Goal: Transaction & Acquisition: Purchase product/service

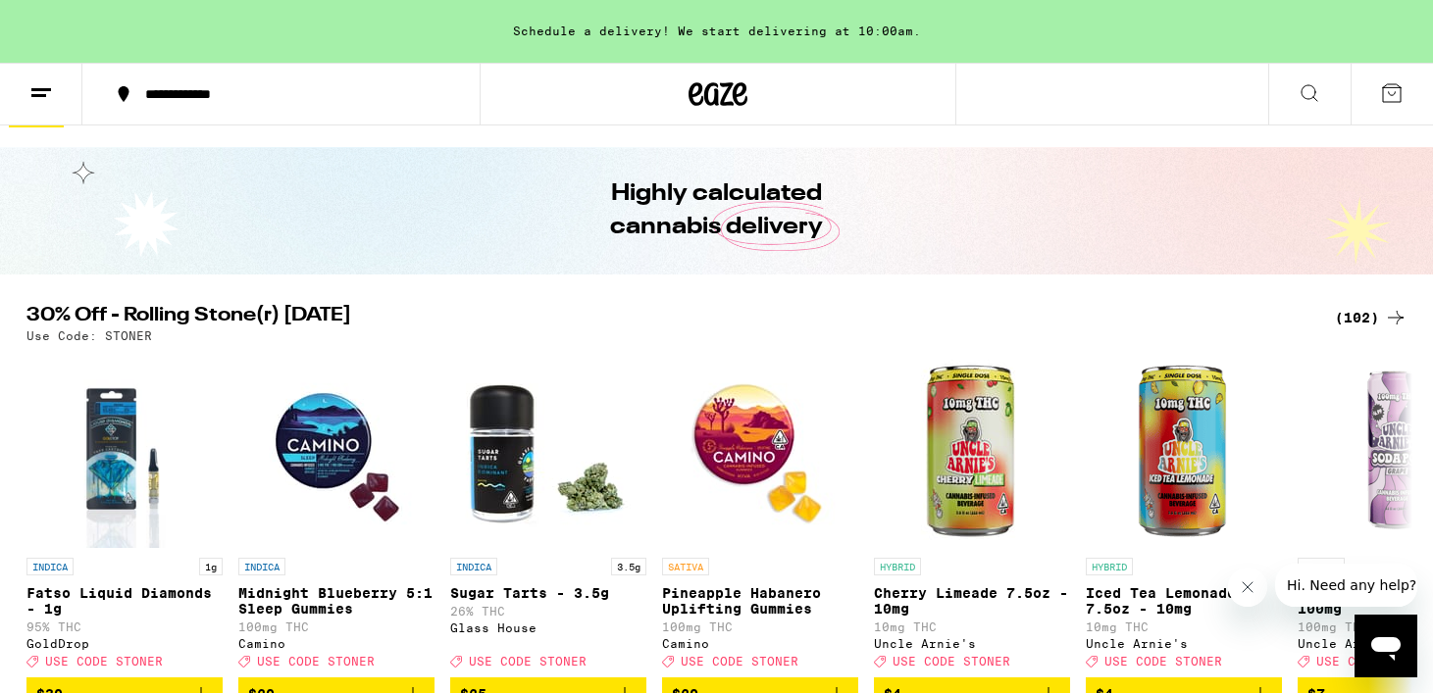
scroll to position [77, 0]
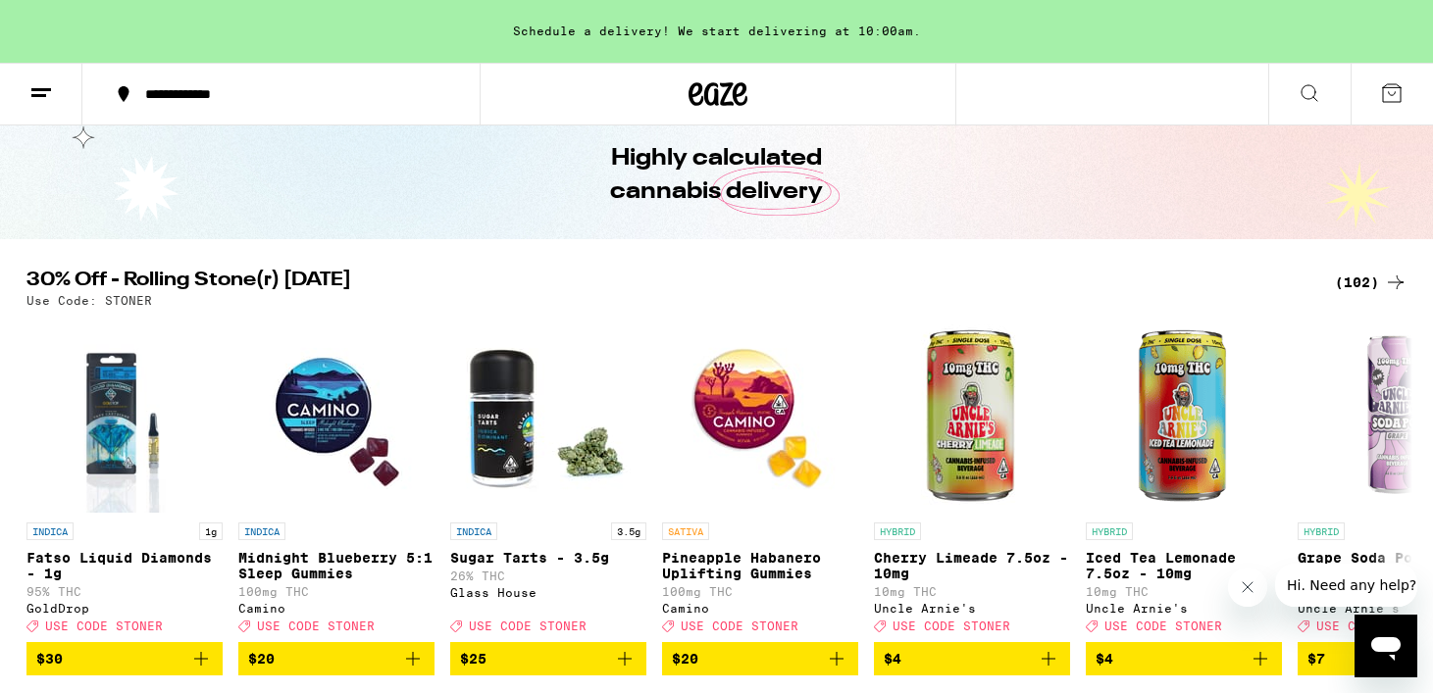
click at [1350, 276] on div "(102)" at bounding box center [1371, 283] width 73 height 24
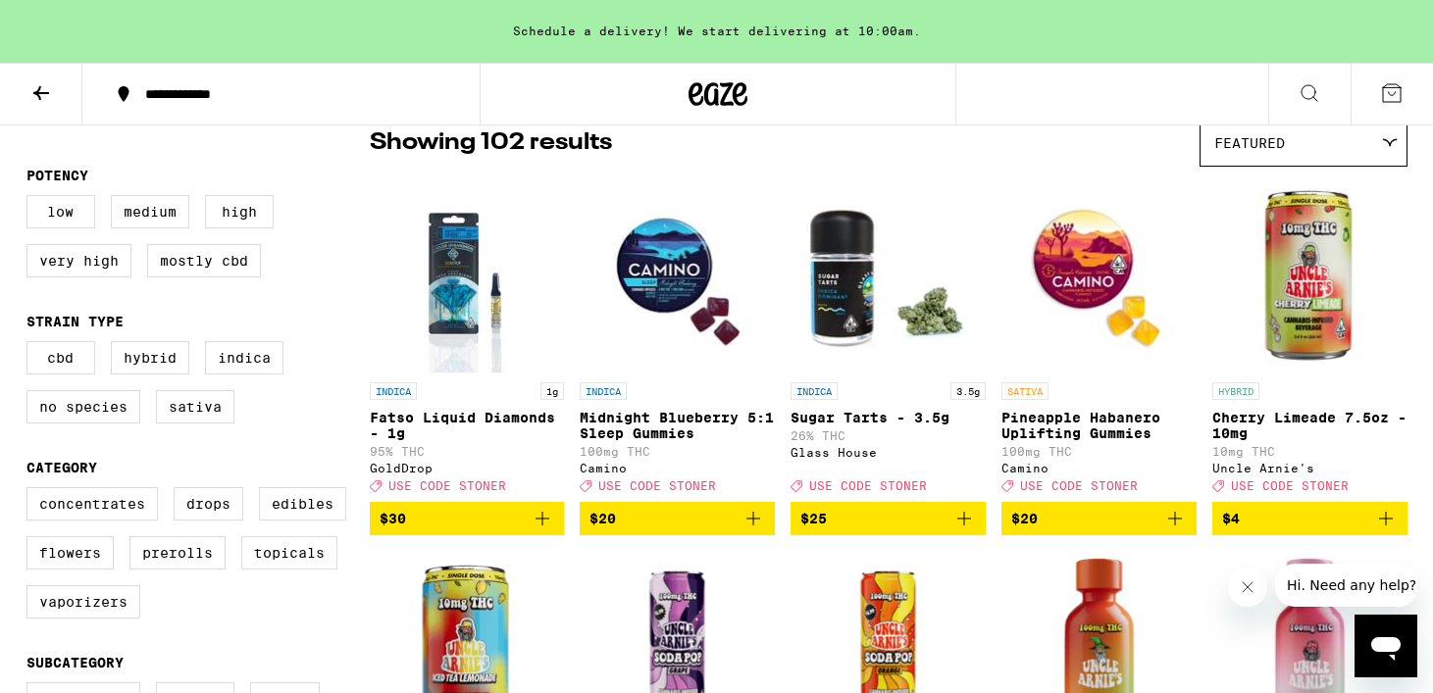
scroll to position [172, 0]
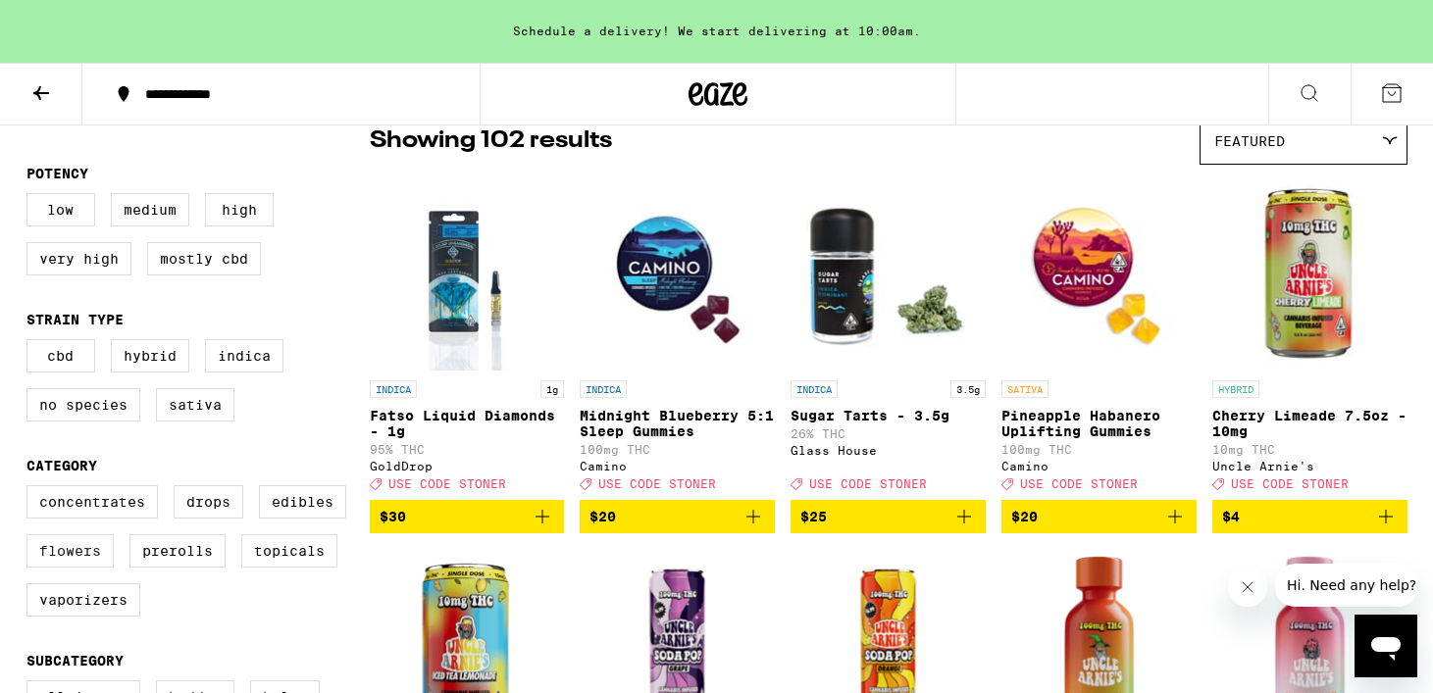
click at [76, 554] on label "Flowers" at bounding box center [69, 551] width 87 height 33
click at [31, 489] on input "Flowers" at bounding box center [30, 488] width 1 height 1
checkbox input "true"
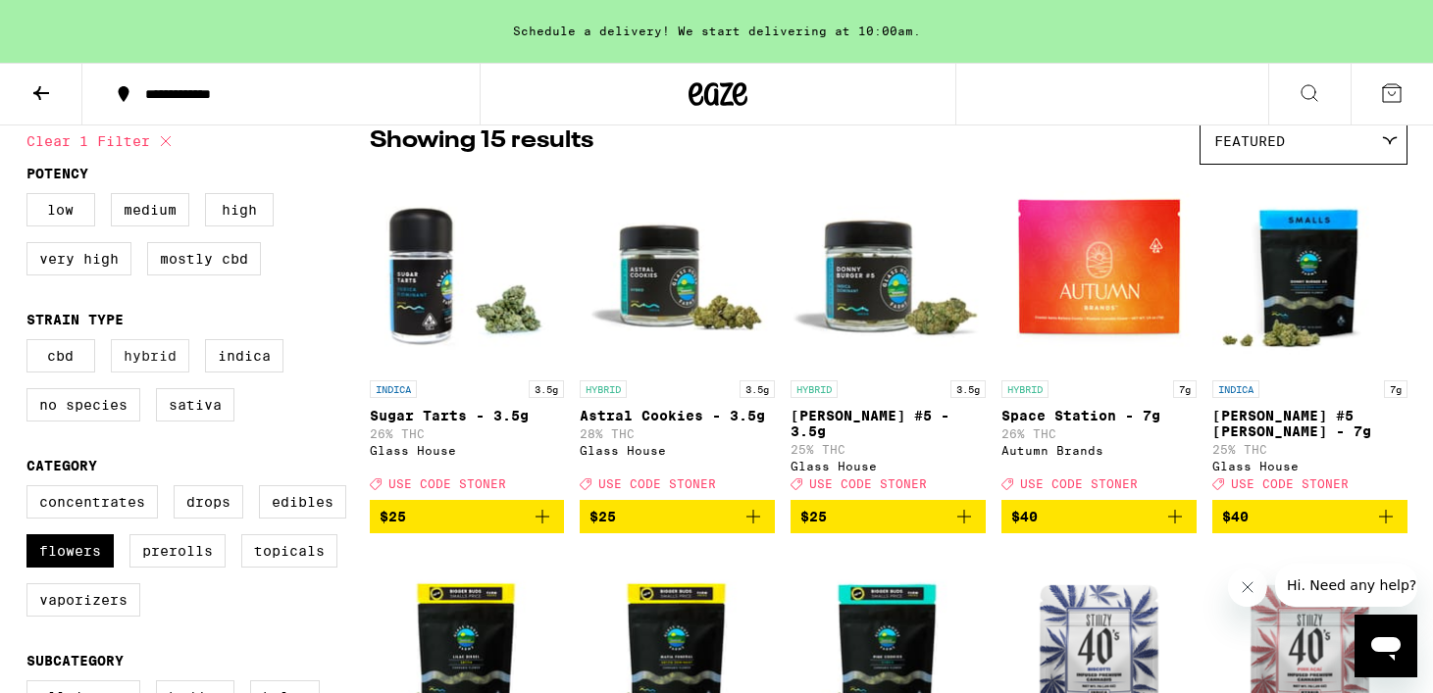
click at [115, 359] on label "Hybrid" at bounding box center [150, 355] width 78 height 33
click at [31, 343] on input "Hybrid" at bounding box center [30, 342] width 1 height 1
checkbox input "true"
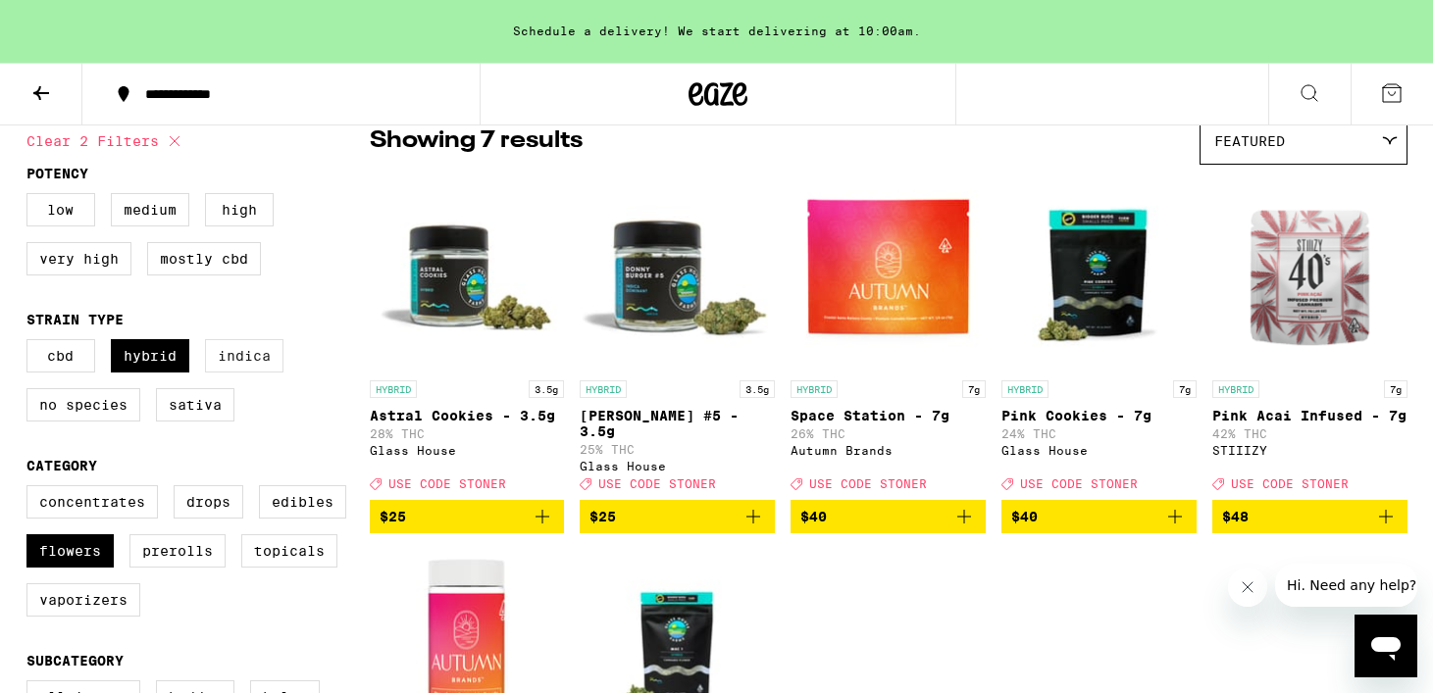
click at [220, 359] on label "Indica" at bounding box center [244, 355] width 78 height 33
click at [31, 343] on input "Indica" at bounding box center [30, 342] width 1 height 1
checkbox input "true"
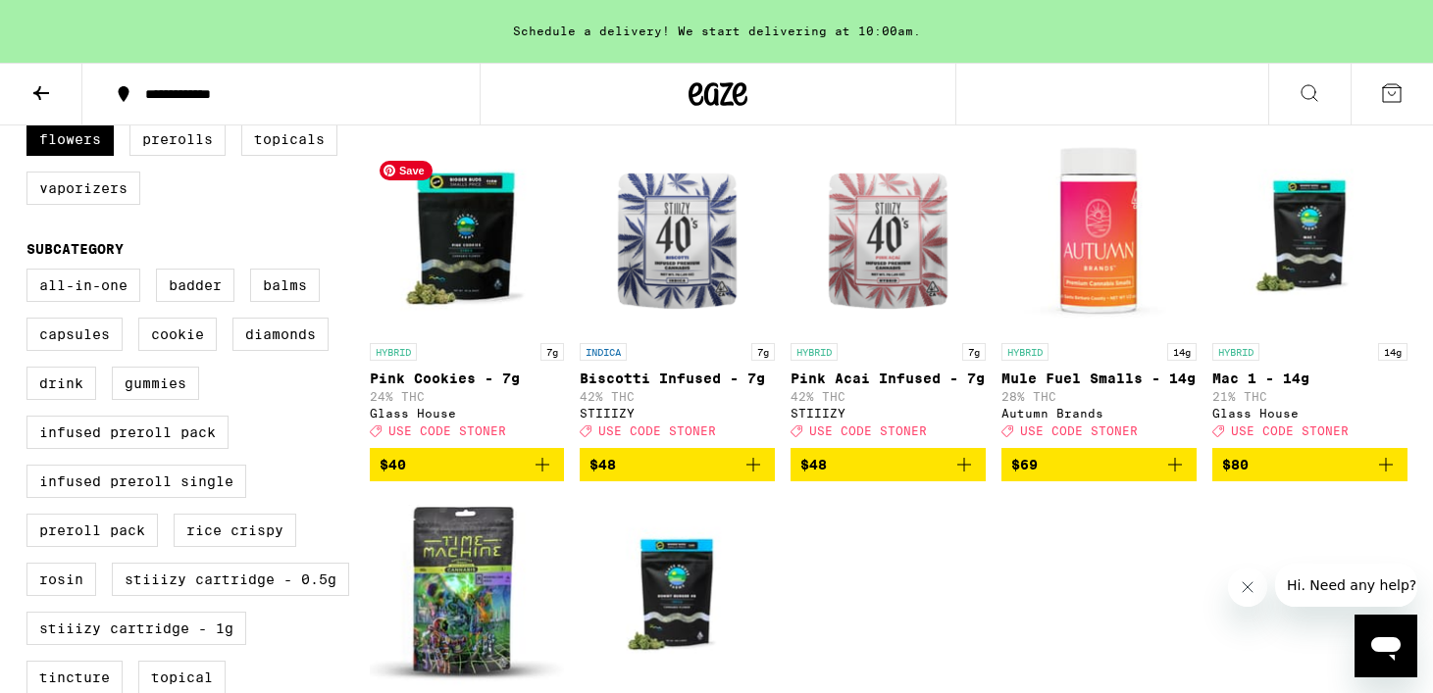
scroll to position [577, 0]
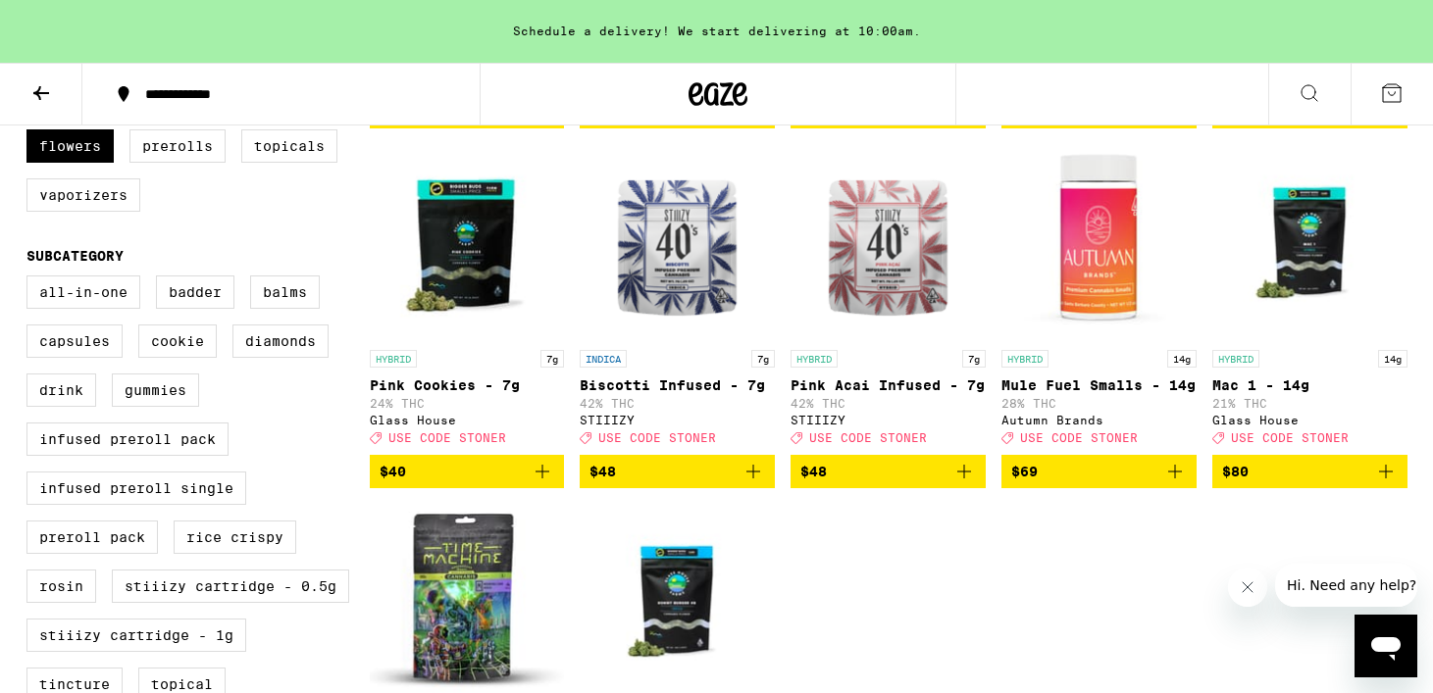
click at [726, 360] on link "INDICA 7g Biscotti Infused - 7g 42% THC STIIIZY Deal Created with Sketch. USE C…" at bounding box center [677, 299] width 195 height 310
click at [748, 484] on icon "Add to bag" at bounding box center [753, 472] width 24 height 24
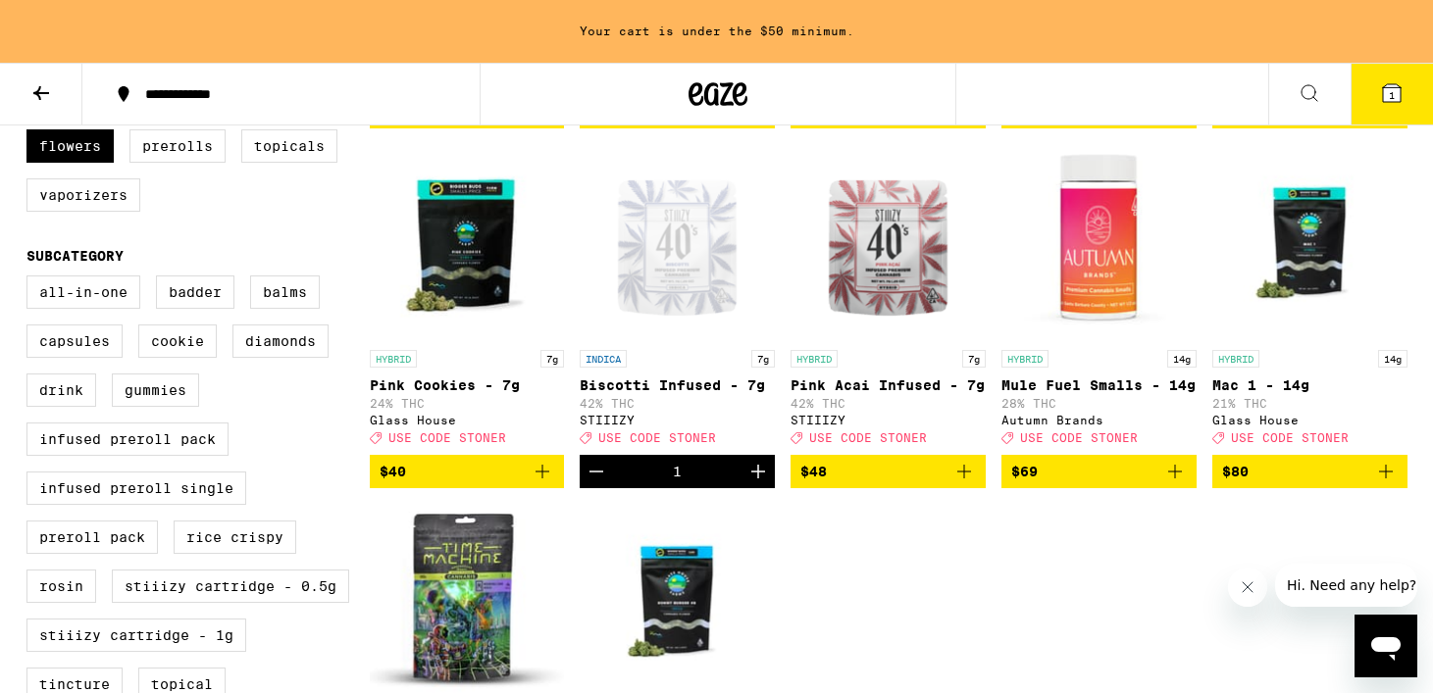
click at [966, 484] on icon "Add to bag" at bounding box center [964, 472] width 24 height 24
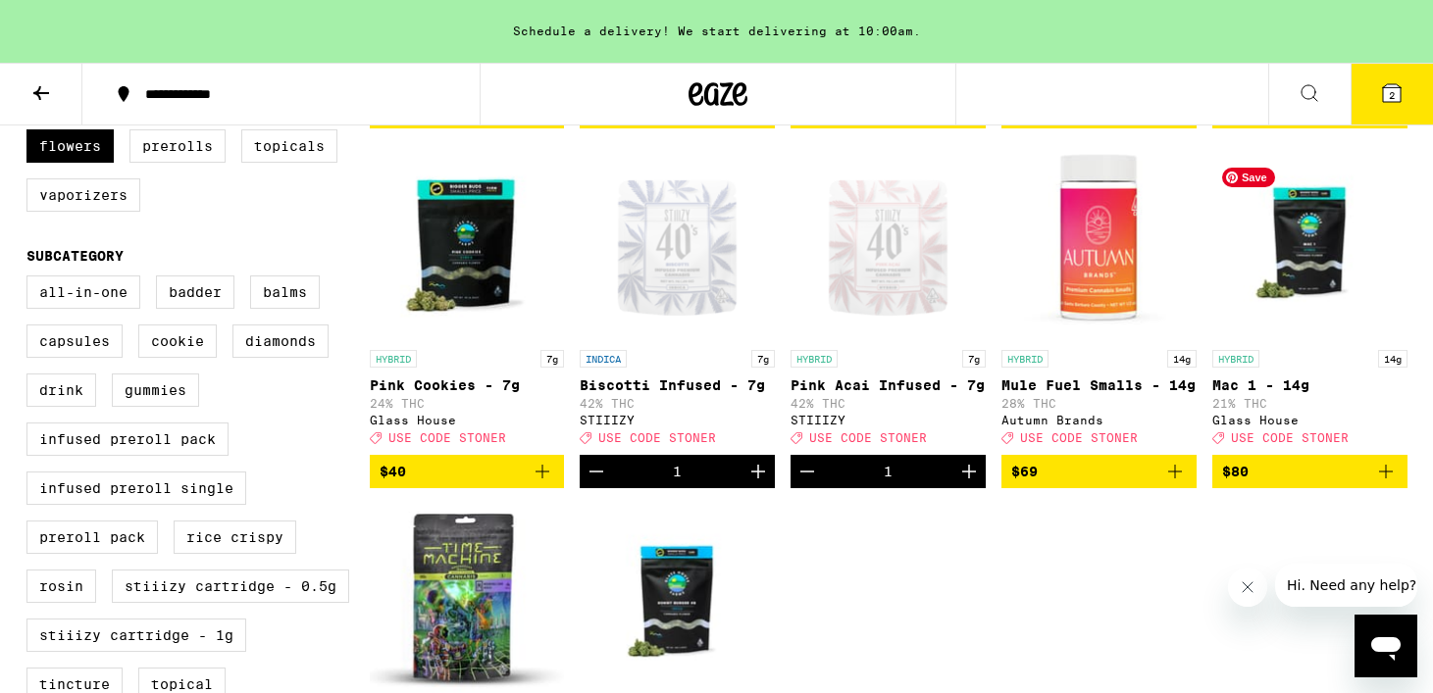
click at [1392, 87] on icon at bounding box center [1392, 93] width 24 height 24
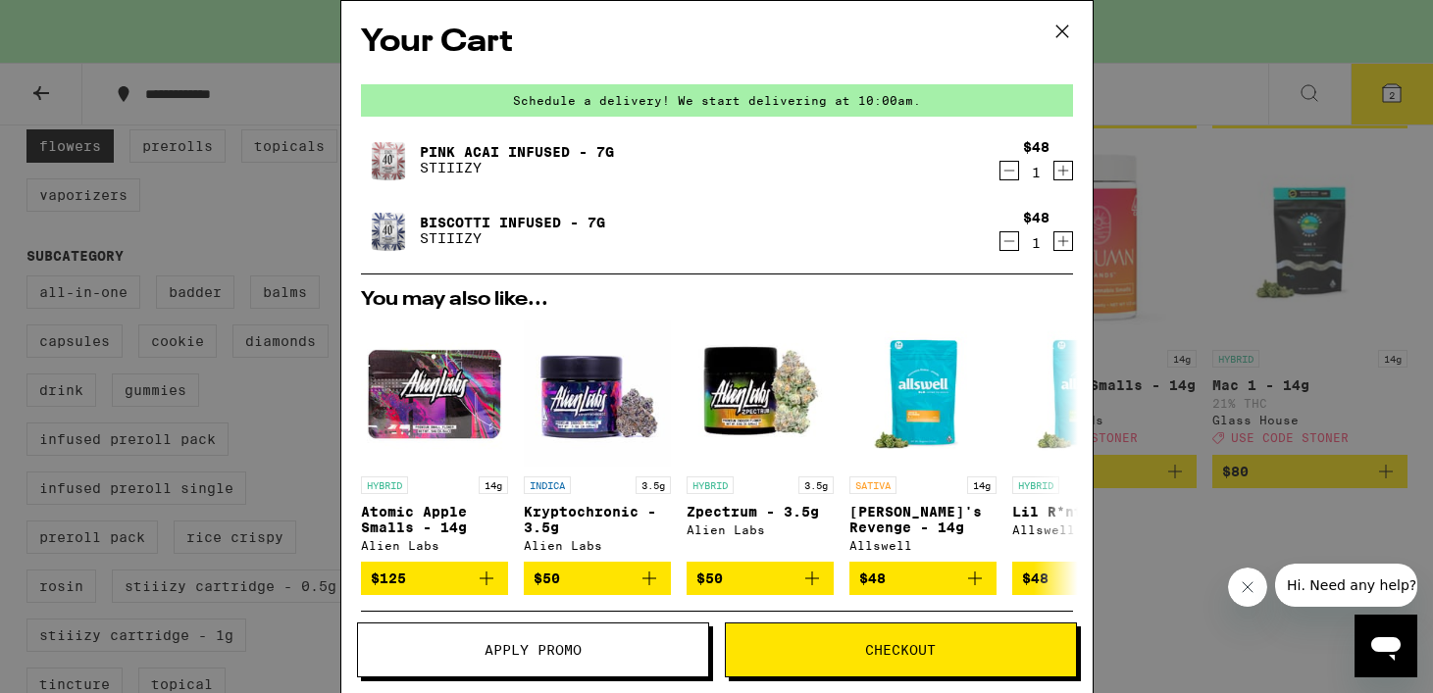
click at [1154, 192] on div "Your Cart Schedule a delivery! We start delivering at 10:00am. Pink Acai Infuse…" at bounding box center [716, 346] width 1433 height 693
